Goal: Information Seeking & Learning: Learn about a topic

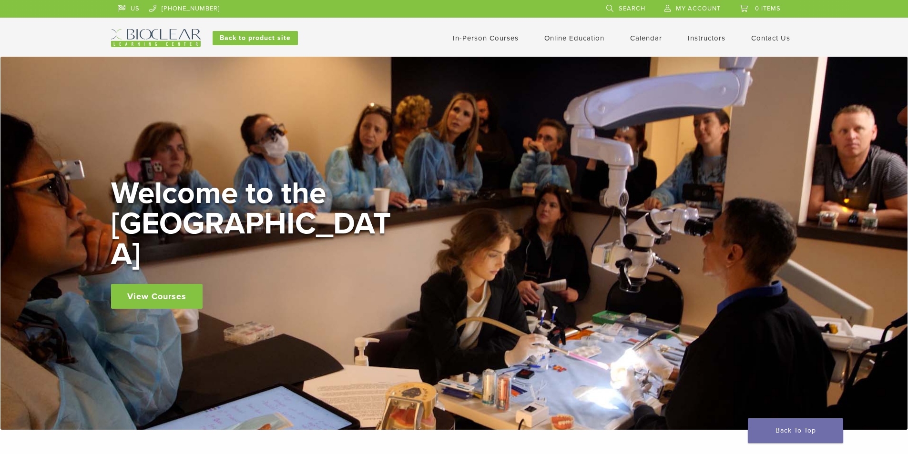
click at [696, 34] on link "Instructors" at bounding box center [707, 38] width 38 height 9
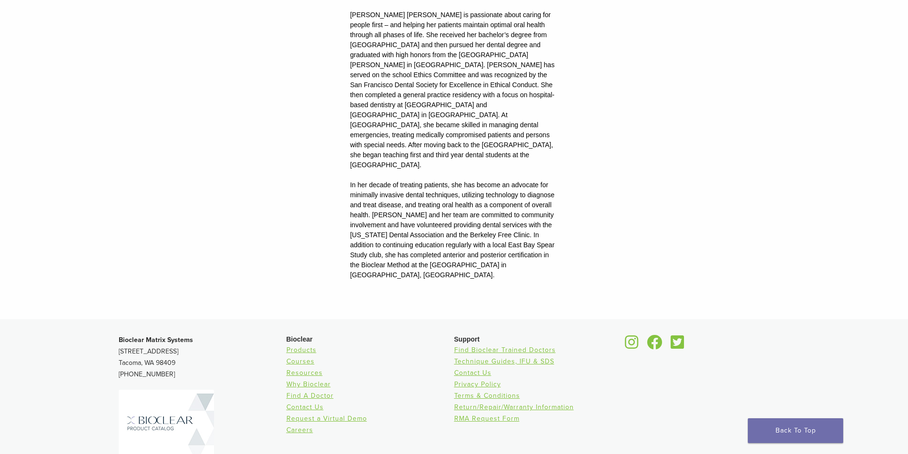
scroll to position [1243, 0]
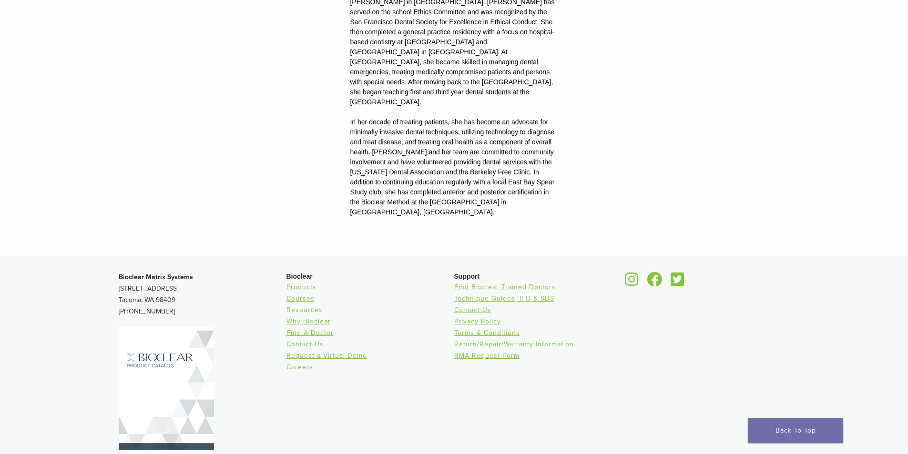
click at [301, 306] on link "Resources" at bounding box center [304, 310] width 36 height 8
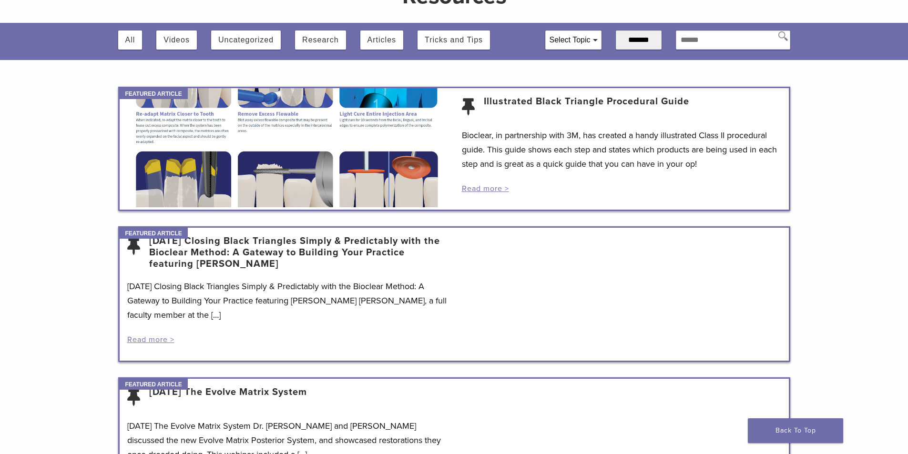
scroll to position [191, 0]
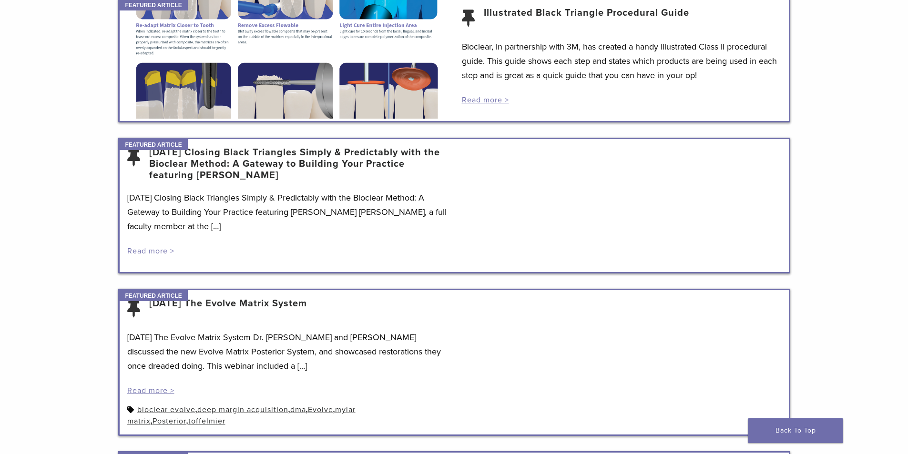
click at [146, 251] on link "Read more >" at bounding box center [150, 251] width 47 height 10
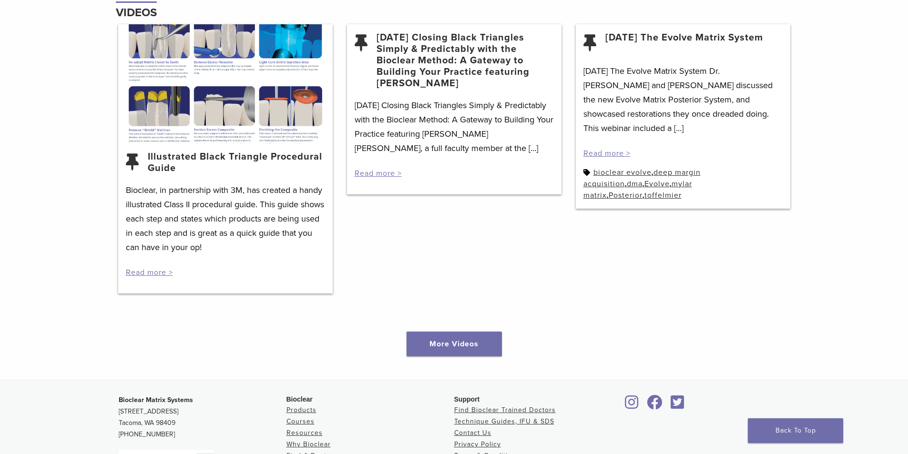
scroll to position [1334, 0]
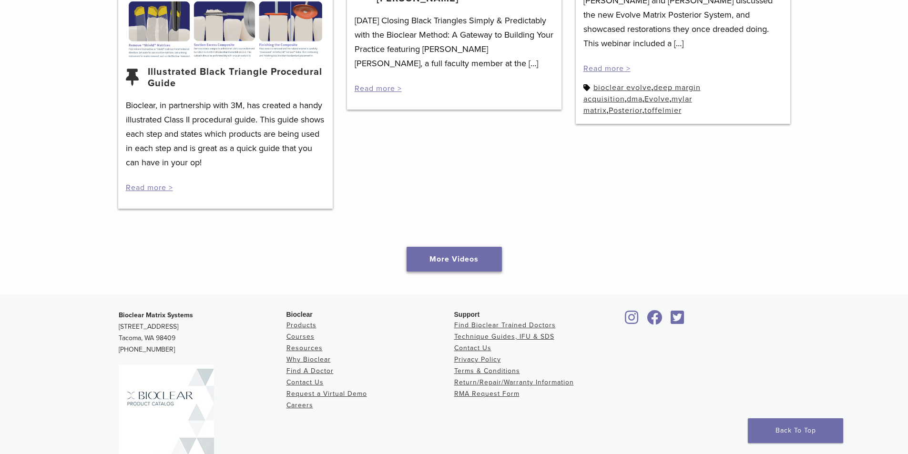
click at [445, 261] on link "More Videos" at bounding box center [454, 259] width 95 height 25
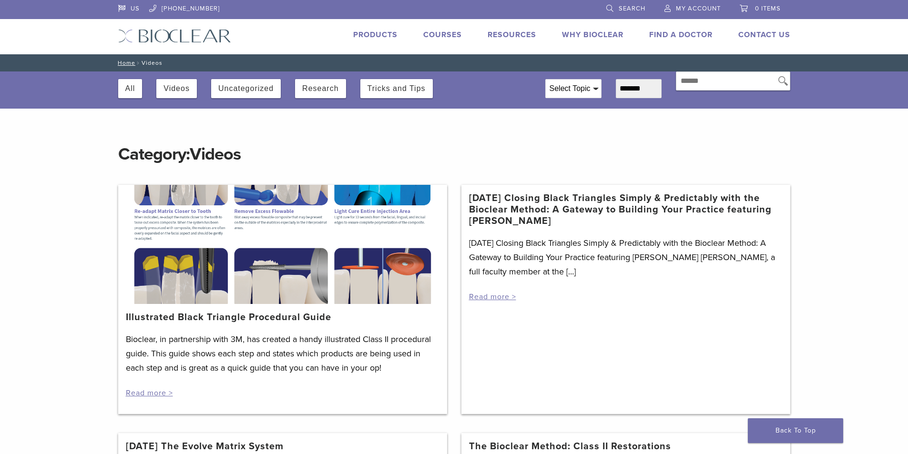
click at [444, 33] on link "Courses" at bounding box center [442, 35] width 39 height 10
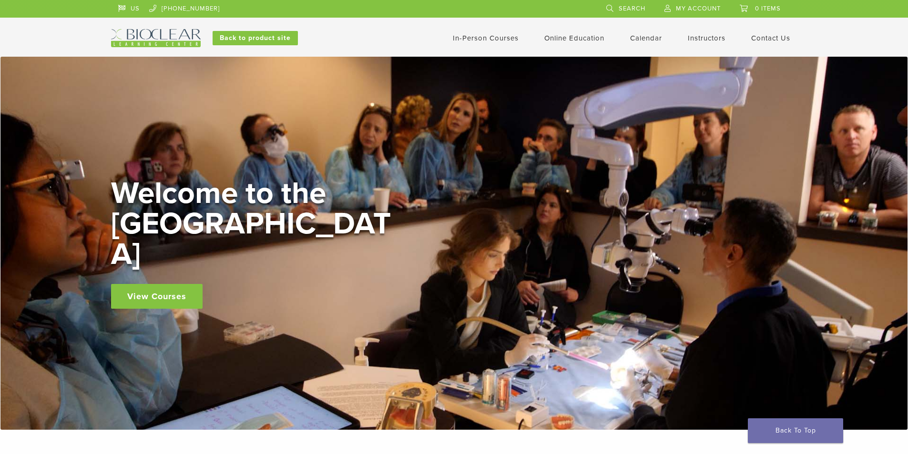
click at [164, 285] on link "View Courses" at bounding box center [157, 296] width 92 height 25
